Goal: Find specific fact: Find specific fact

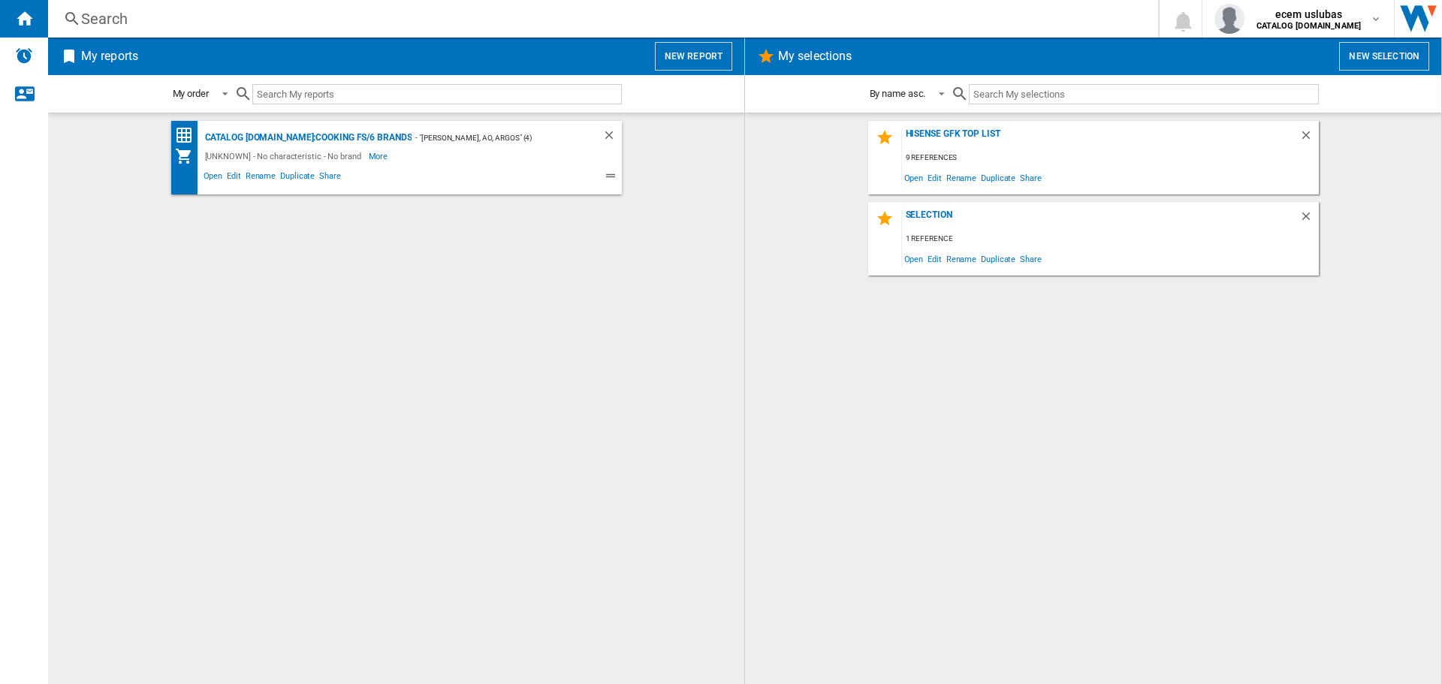
click at [203, 17] on div "Search" at bounding box center [600, 18] width 1038 height 21
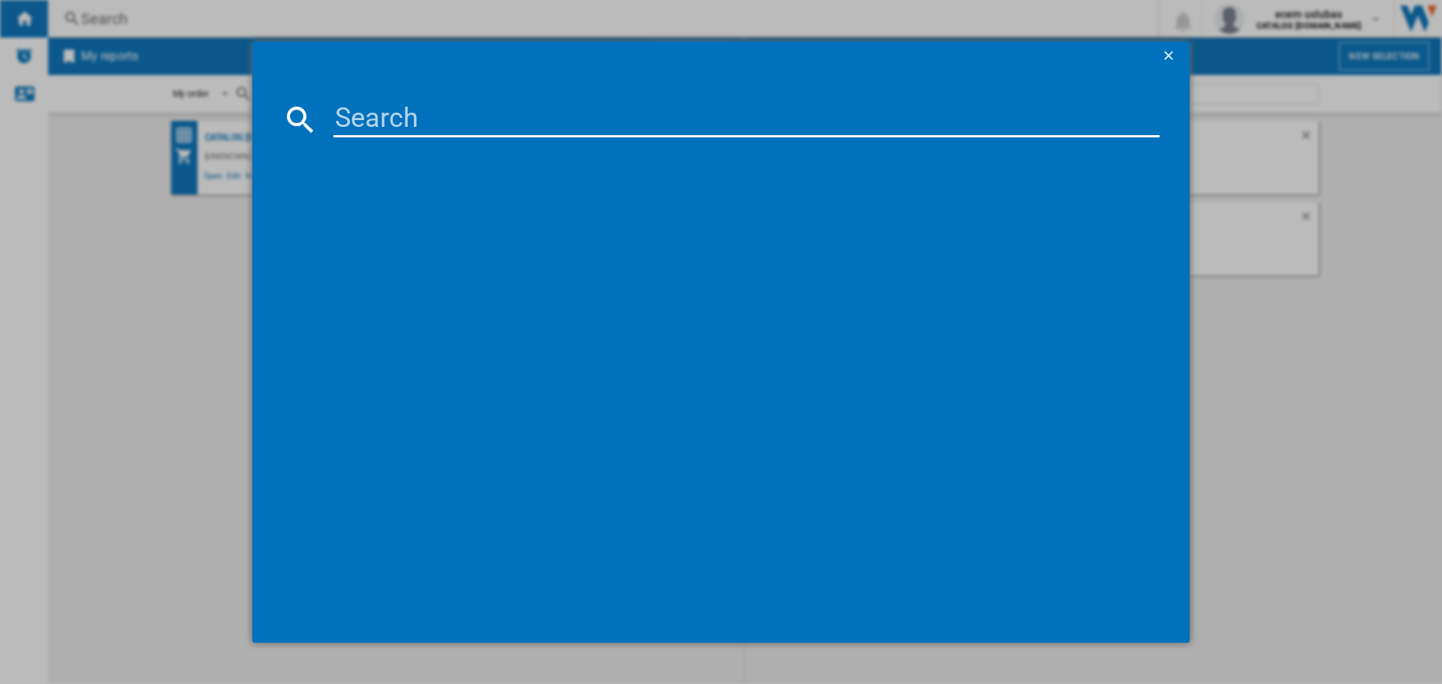
click at [423, 131] on input at bounding box center [746, 119] width 826 height 36
paste input "LRR8436"
drag, startPoint x: 471, startPoint y: 110, endPoint x: 401, endPoint y: 118, distance: 70.2
click at [401, 118] on input "LRR8436" at bounding box center [746, 119] width 826 height 36
type input "LRR8"
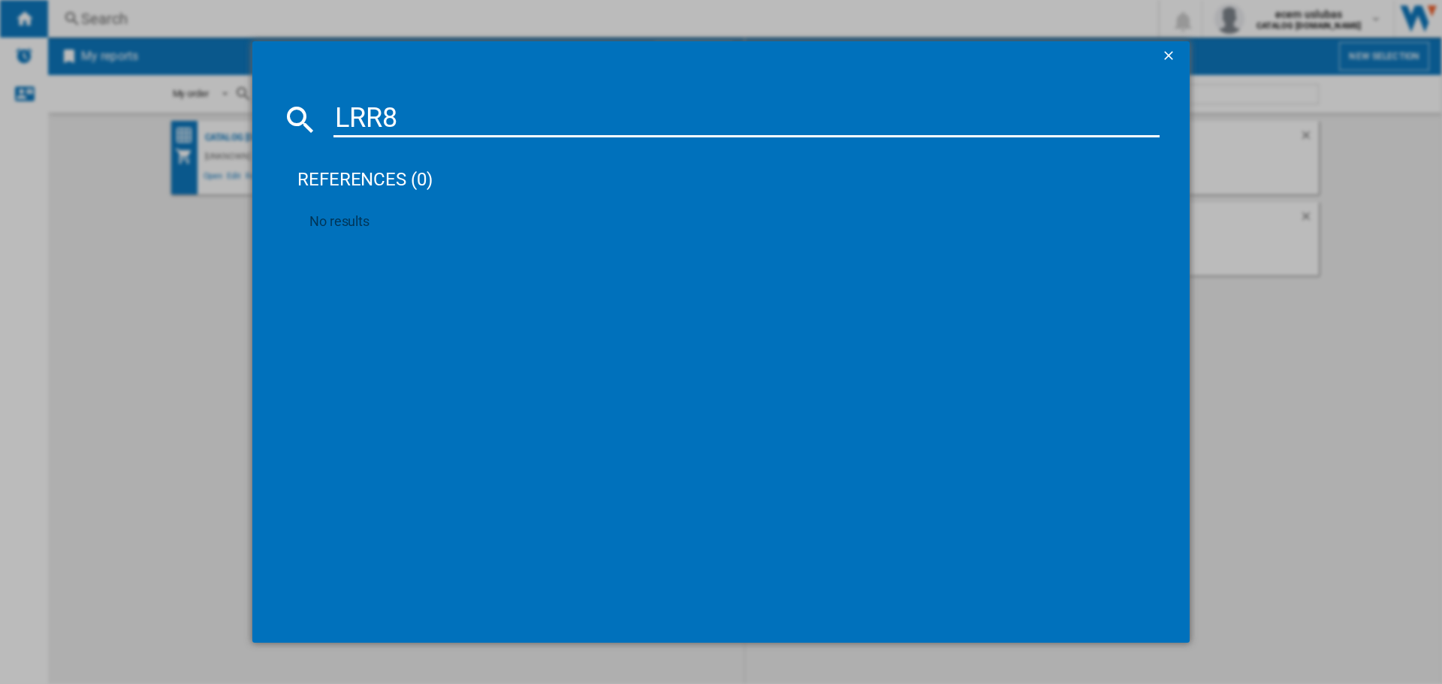
click at [1164, 44] on button "button" at bounding box center [1170, 56] width 30 height 30
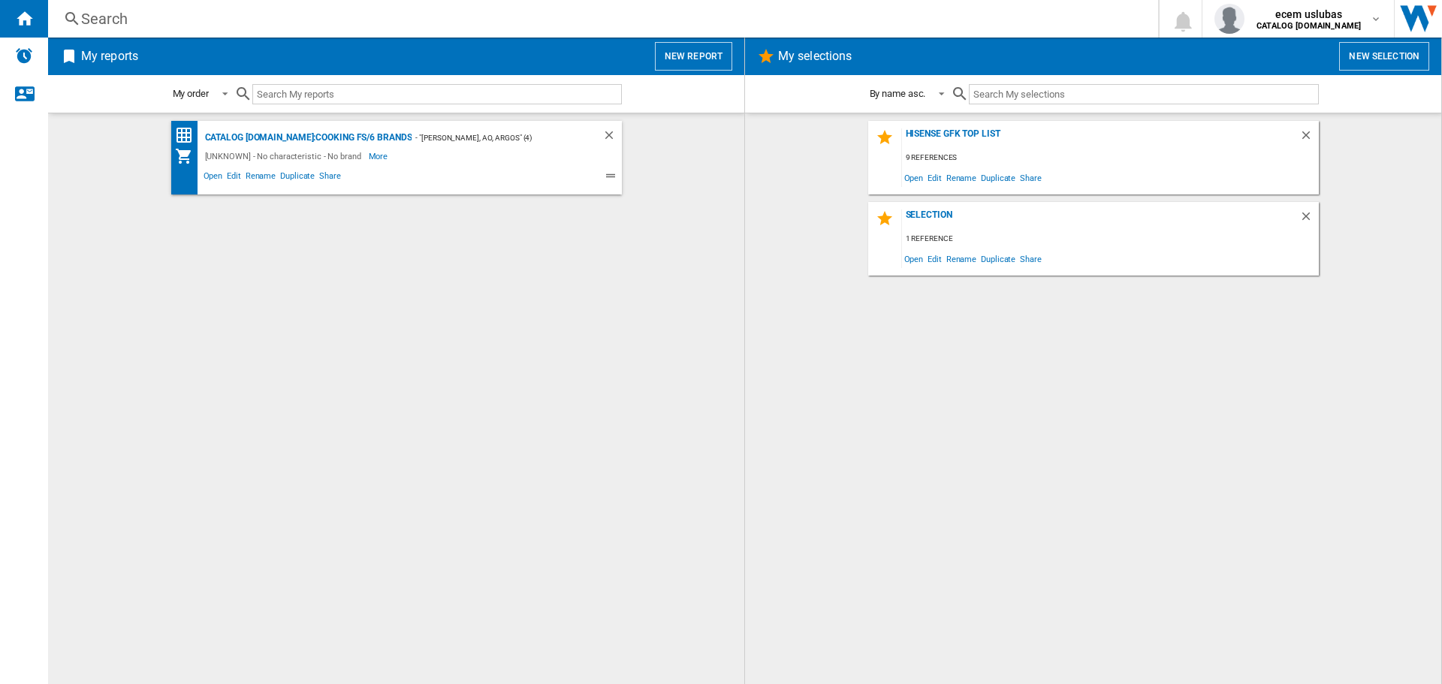
click at [300, 12] on div "Search" at bounding box center [600, 18] width 1038 height 21
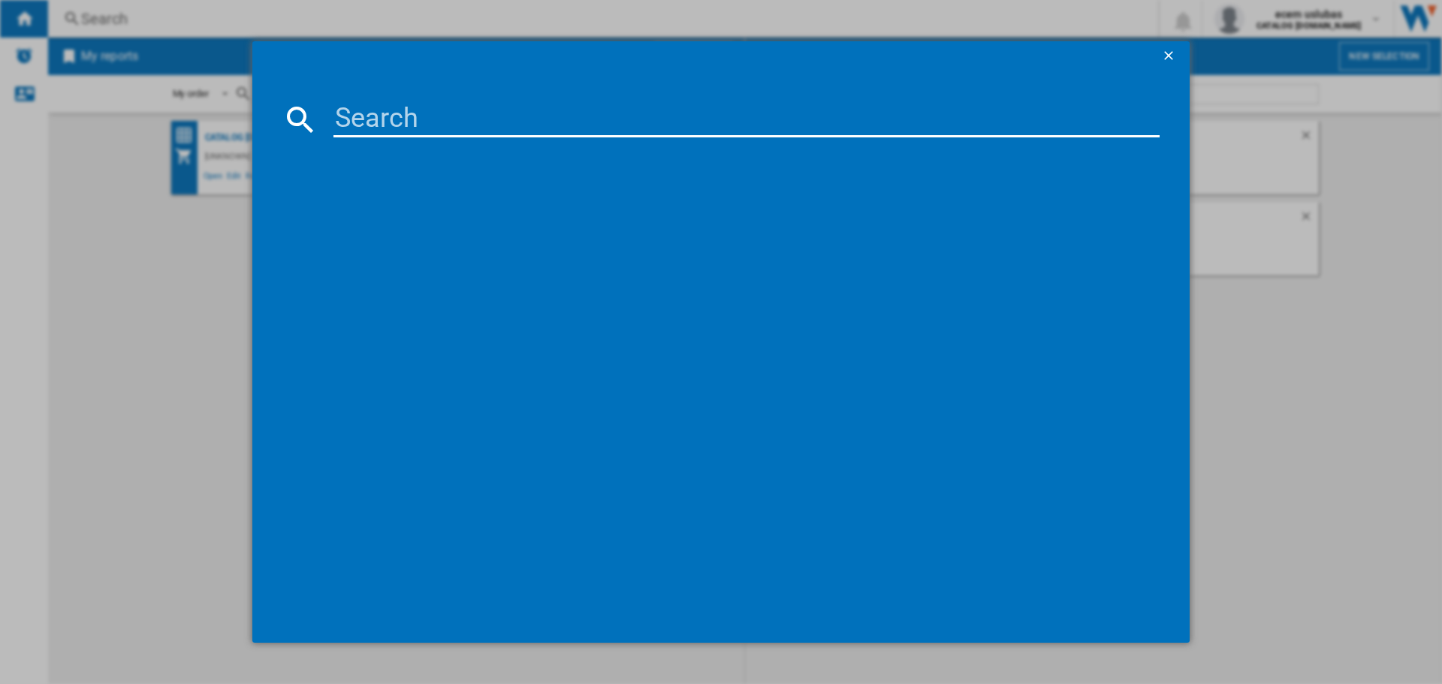
drag, startPoint x: 419, startPoint y: 110, endPoint x: 429, endPoint y: 120, distance: 14.3
click at [420, 109] on input at bounding box center [746, 119] width 826 height 36
paste input "G187D91CB"
drag, startPoint x: 507, startPoint y: 110, endPoint x: 405, endPoint y: 123, distance: 102.9
click at [405, 123] on input "G187D91CB" at bounding box center [746, 119] width 826 height 36
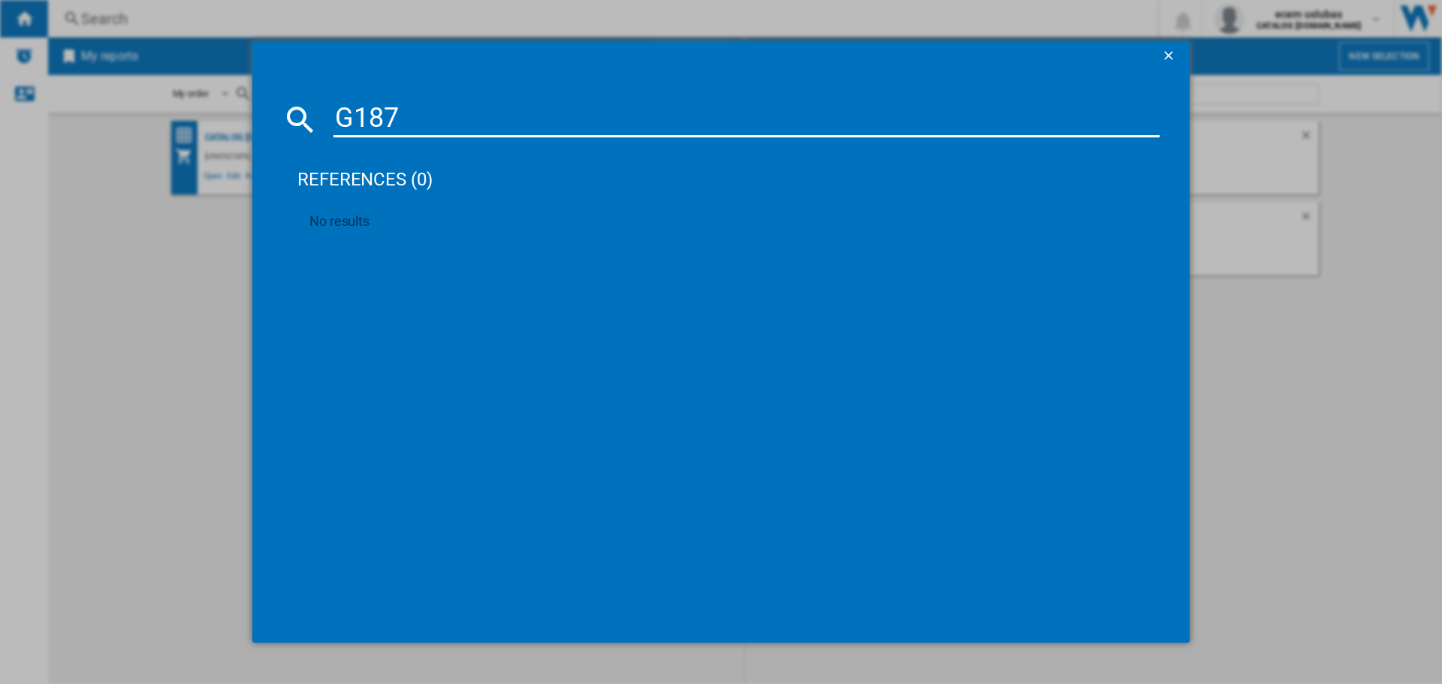
type input "G187"
click at [1177, 62] on ng-md-icon "getI18NText('BUTTONS.CLOSE_DIALOG')" at bounding box center [1170, 57] width 18 height 18
